Goal: Information Seeking & Learning: Learn about a topic

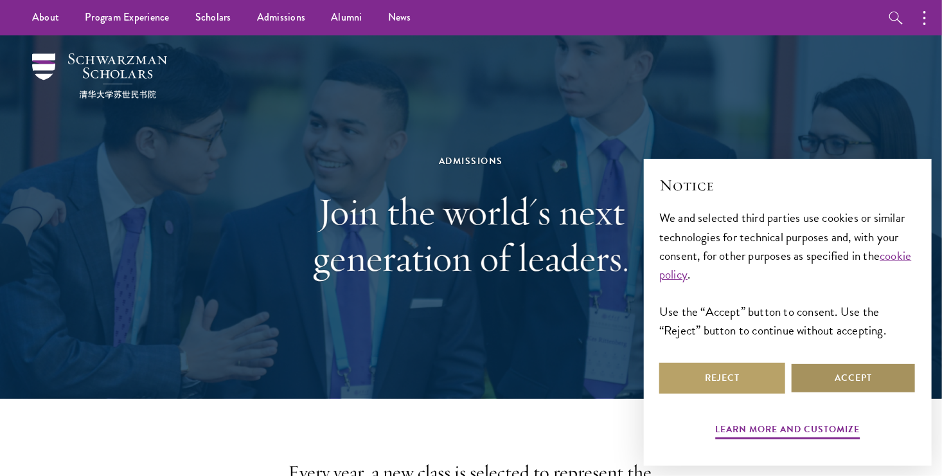
click at [876, 371] on button "Accept" at bounding box center [854, 378] width 126 height 31
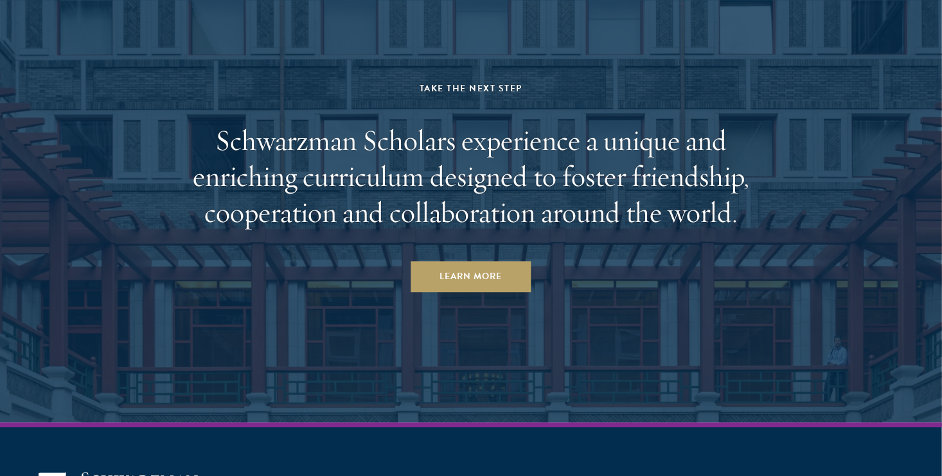
scroll to position [6338, 0]
